Goal: Transaction & Acquisition: Obtain resource

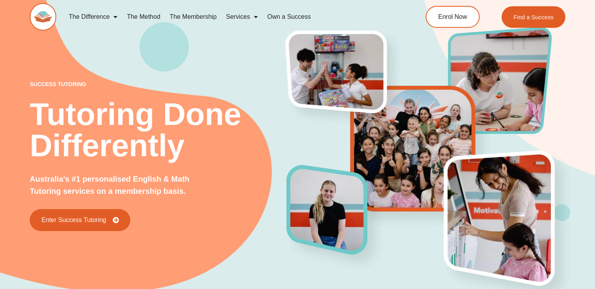
click at [15, 84] on div "success tutoring Tutoring Done Differently Australia's #1 personalised English …" at bounding box center [297, 143] width 595 height 344
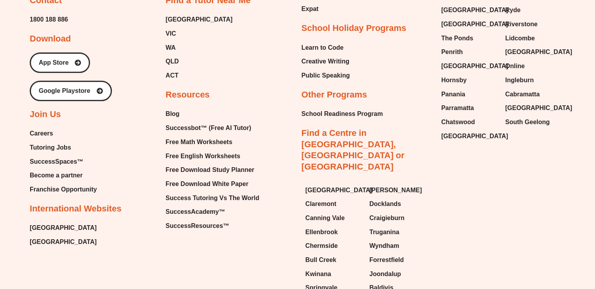
scroll to position [3347, 0]
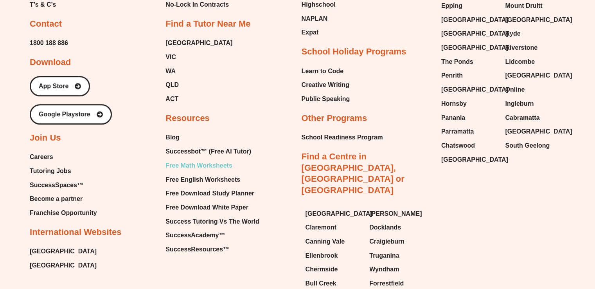
click at [211, 160] on span "Free Math Worksheets" at bounding box center [198, 166] width 66 height 12
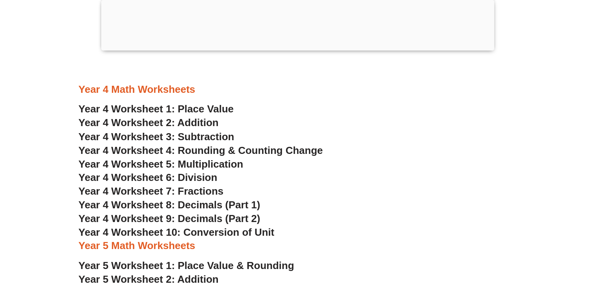
scroll to position [1370, 0]
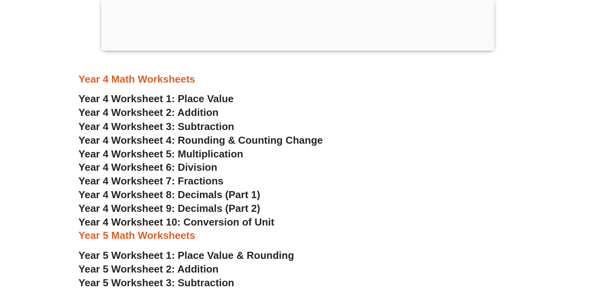
click at [214, 155] on span "Year 4 Worksheet 5: Multiplication" at bounding box center [161, 153] width 165 height 12
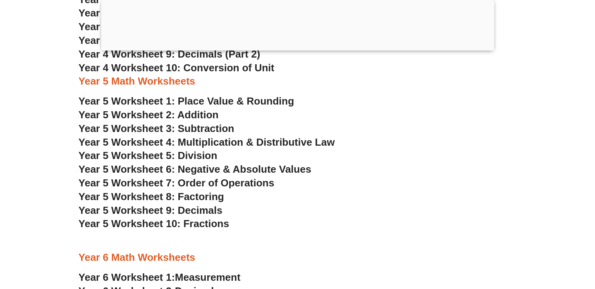
scroll to position [1526, 0]
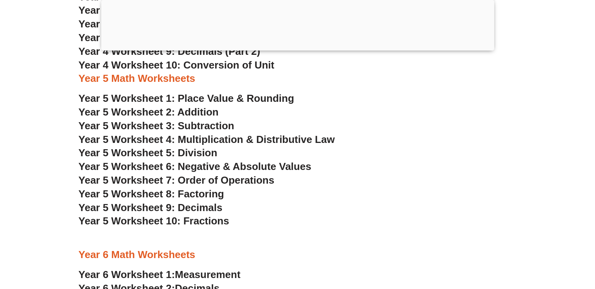
click at [225, 139] on span "Year 5 Worksheet 4: Multiplication & Distributive Law" at bounding box center [207, 139] width 256 height 12
click at [42, 160] on section "Year 4 Math Worksheets Year 4 Worksheet 1: Place Value Year 4 Worksheet 2: Addi…" at bounding box center [297, 159] width 595 height 495
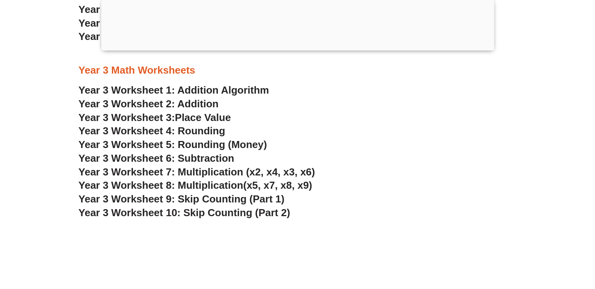
scroll to position [1135, 0]
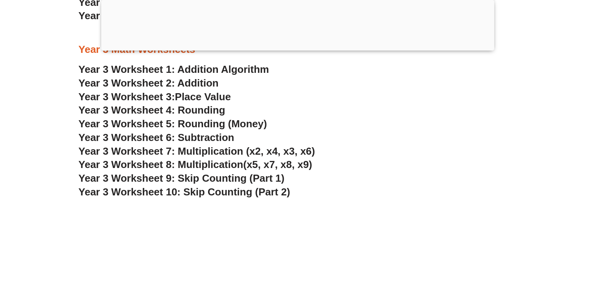
click at [205, 166] on span "Year 3 Worksheet 8: Multiplication" at bounding box center [161, 164] width 165 height 12
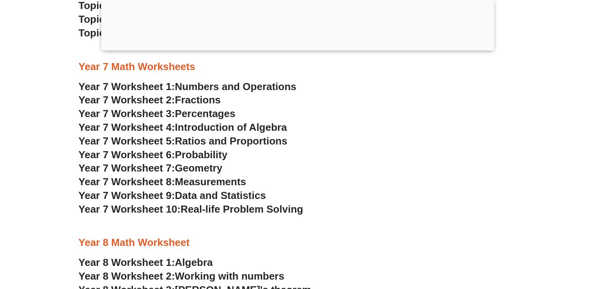
scroll to position [2324, 0]
